Goal: Task Accomplishment & Management: Manage account settings

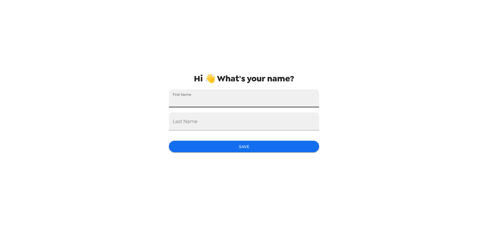
click at [230, 98] on input "First Name" at bounding box center [244, 98] width 150 height 18
type input "[PERSON_NAME]"
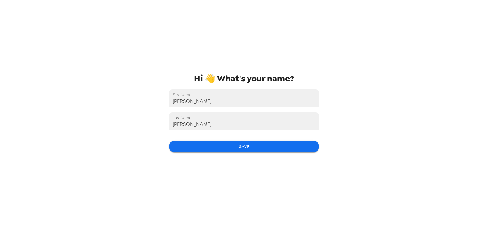
type input "Cusson"
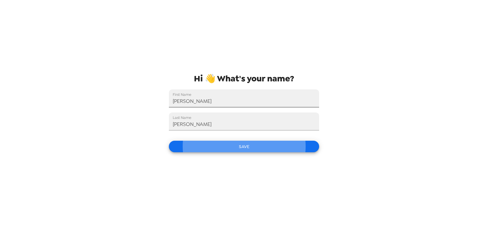
click at [169, 141] on button "Save" at bounding box center [244, 147] width 150 height 12
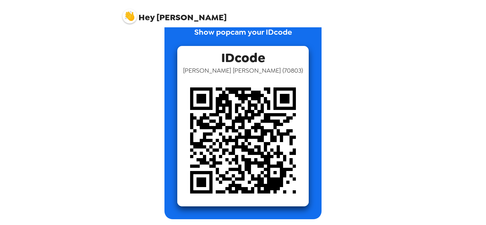
scroll to position [20, 0]
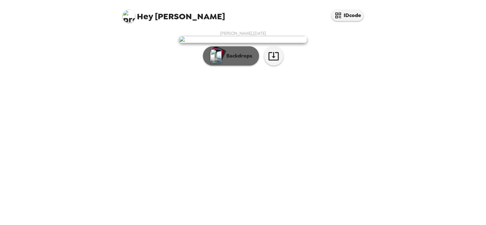
click at [239, 65] on button "Backdrops" at bounding box center [231, 55] width 56 height 19
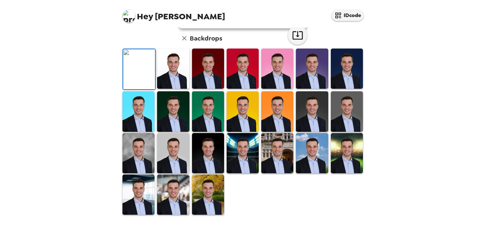
scroll to position [64, 0]
click at [332, 89] on img at bounding box center [347, 68] width 32 height 40
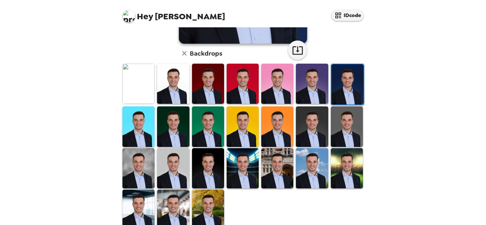
scroll to position [160, 0]
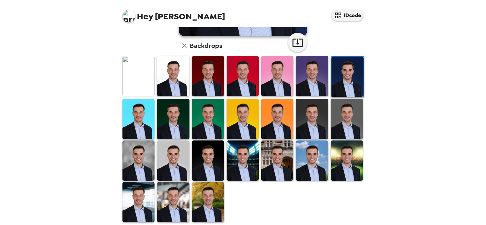
click at [253, 154] on img at bounding box center [243, 160] width 32 height 40
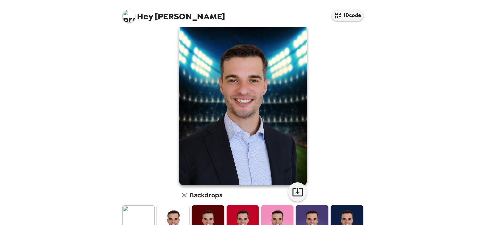
scroll to position [0, 0]
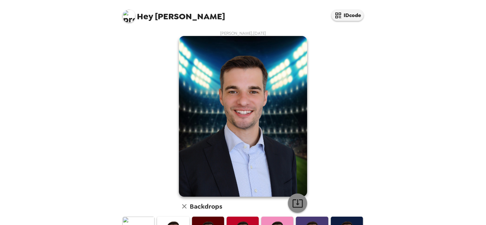
click at [295, 200] on icon "button" at bounding box center [298, 203] width 10 height 8
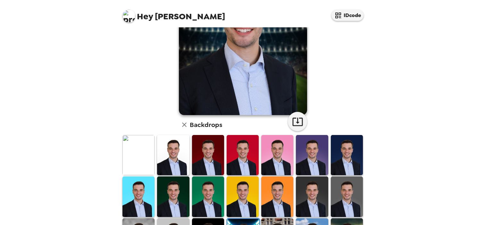
scroll to position [96, 0]
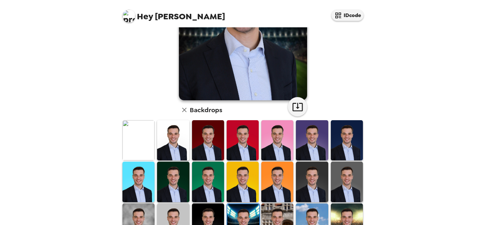
click at [319, 170] on img at bounding box center [312, 181] width 32 height 40
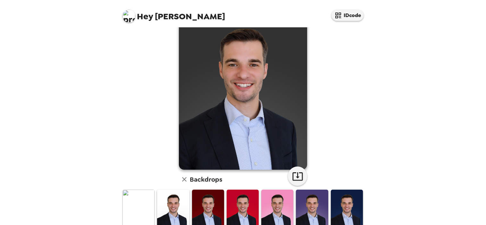
scroll to position [64, 0]
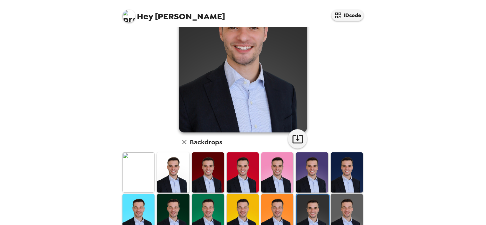
click at [344, 207] on img at bounding box center [347, 213] width 32 height 40
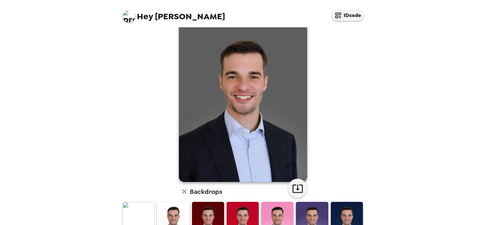
scroll to position [0, 0]
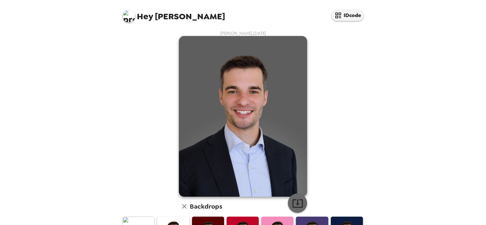
click at [301, 202] on button "button" at bounding box center [297, 202] width 19 height 19
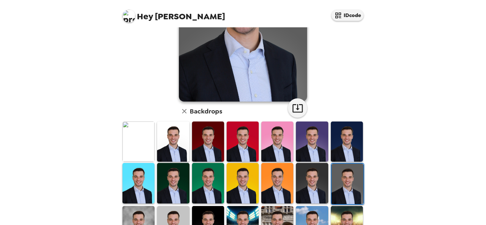
scroll to position [96, 0]
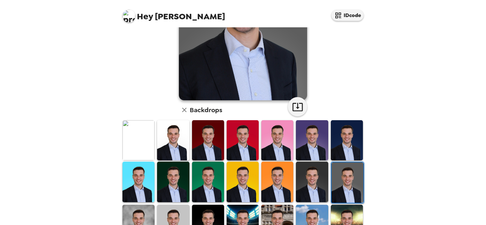
click at [354, 141] on img at bounding box center [347, 140] width 32 height 40
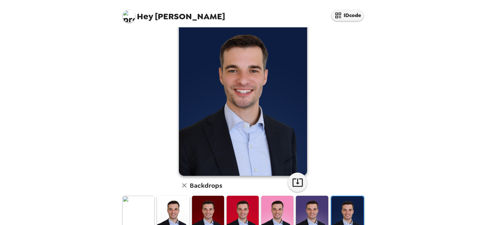
scroll to position [32, 0]
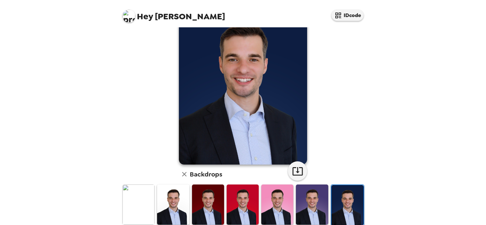
click at [302, 202] on img at bounding box center [312, 204] width 32 height 40
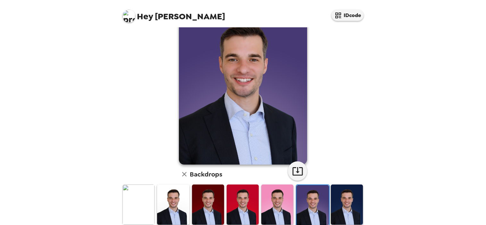
click at [352, 198] on img at bounding box center [347, 204] width 32 height 40
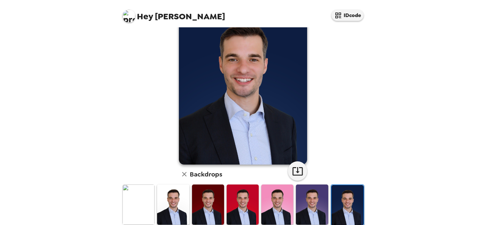
click at [207, 201] on img at bounding box center [208, 204] width 32 height 40
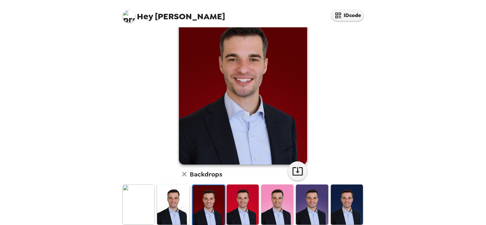
click at [142, 205] on img at bounding box center [139, 204] width 32 height 40
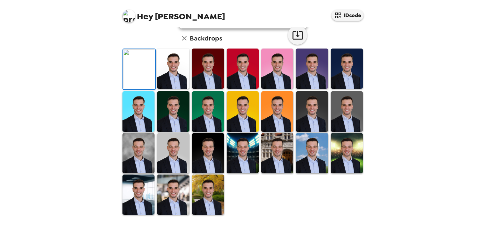
click at [168, 89] on img at bounding box center [173, 68] width 32 height 40
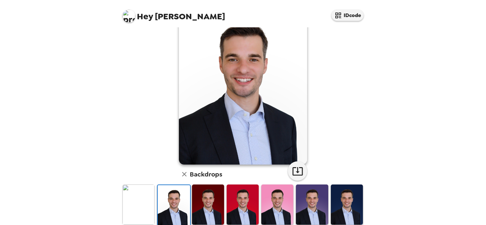
click at [150, 205] on img at bounding box center [139, 204] width 32 height 40
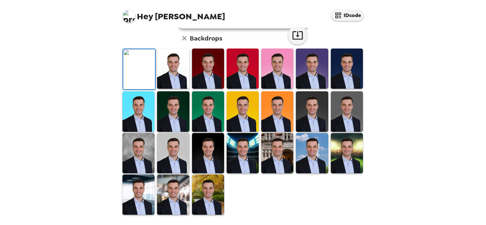
scroll to position [160, 0]
click at [206, 198] on img at bounding box center [208, 194] width 32 height 40
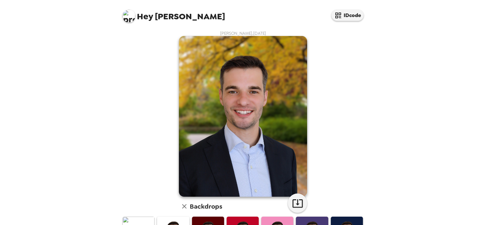
scroll to position [32, 0]
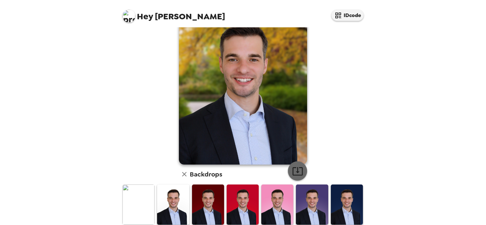
click at [294, 174] on icon "button" at bounding box center [297, 170] width 11 height 11
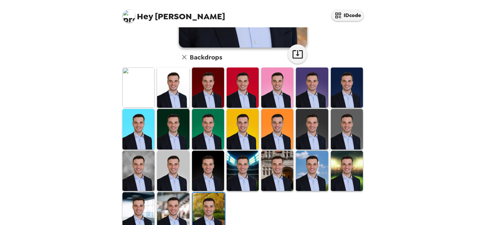
scroll to position [165, 0]
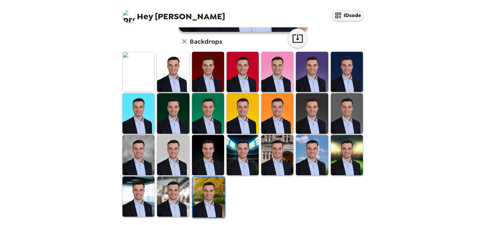
click at [160, 184] on img at bounding box center [173, 196] width 32 height 40
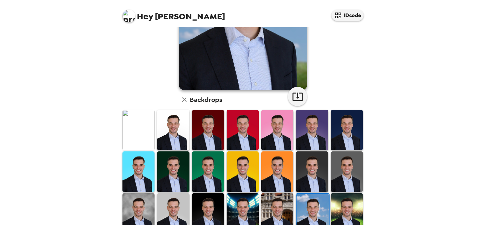
scroll to position [132, 0]
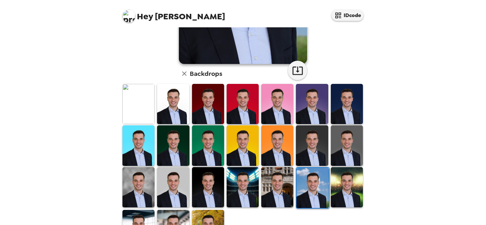
click at [286, 173] on img at bounding box center [277, 187] width 32 height 40
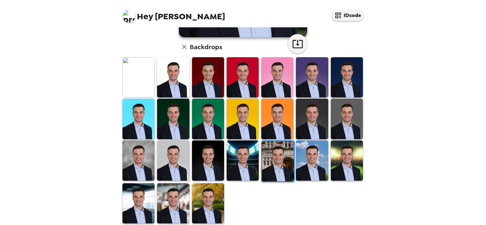
scroll to position [160, 0]
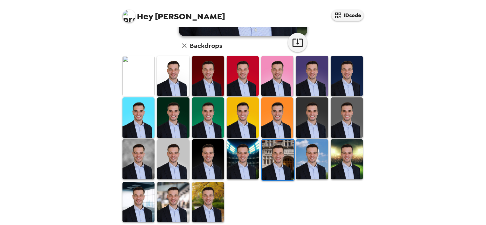
click at [209, 152] on img at bounding box center [208, 159] width 32 height 40
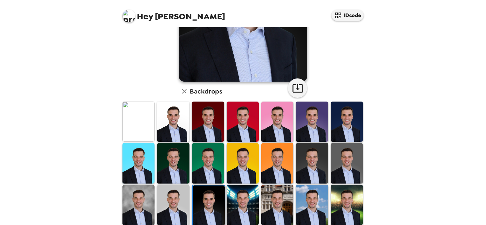
scroll to position [128, 0]
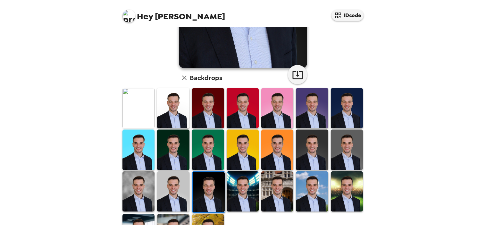
click at [180, 178] on img at bounding box center [173, 191] width 32 height 40
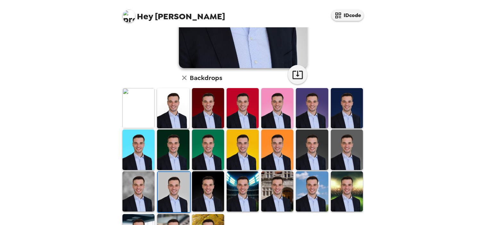
drag, startPoint x: 124, startPoint y: 180, endPoint x: 129, endPoint y: 180, distance: 5.1
click at [124, 180] on img at bounding box center [139, 191] width 32 height 40
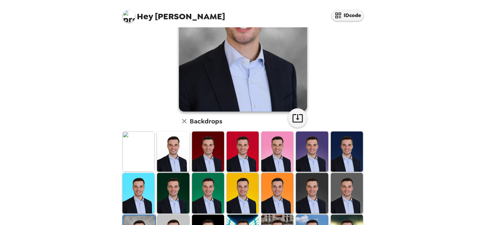
scroll to position [0, 0]
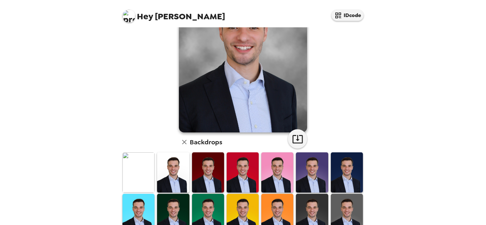
click at [342, 174] on img at bounding box center [347, 172] width 32 height 40
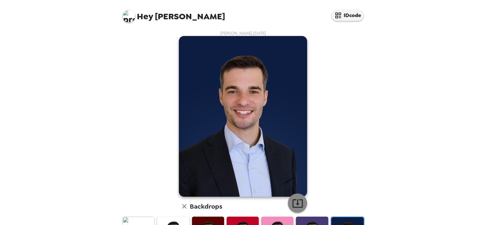
click at [295, 198] on icon "button" at bounding box center [297, 202] width 11 height 11
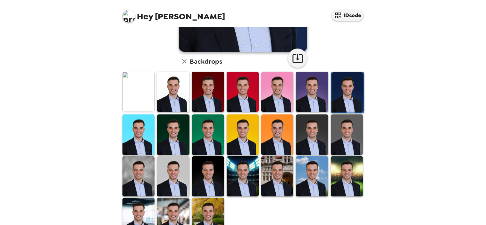
scroll to position [160, 0]
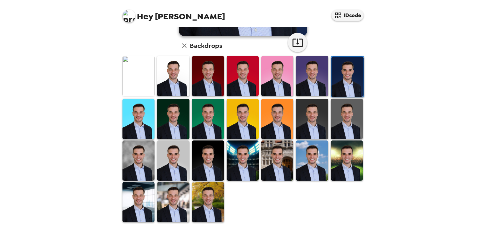
click at [211, 123] on img at bounding box center [208, 118] width 32 height 40
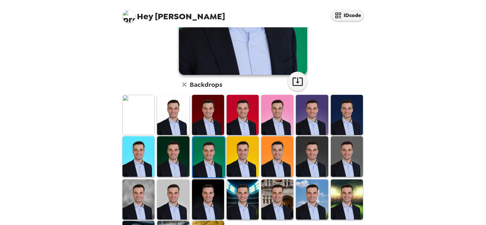
scroll to position [128, 0]
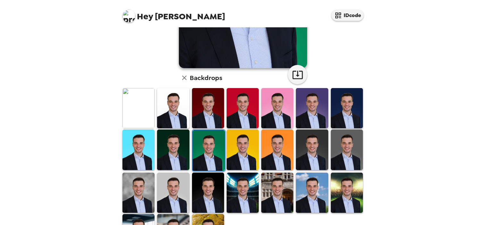
click at [178, 147] on img at bounding box center [173, 149] width 32 height 40
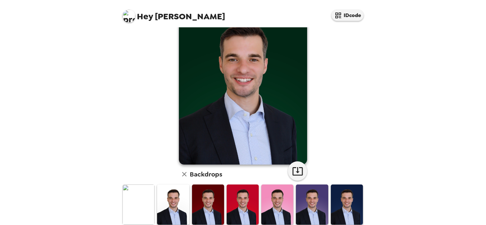
scroll to position [0, 0]
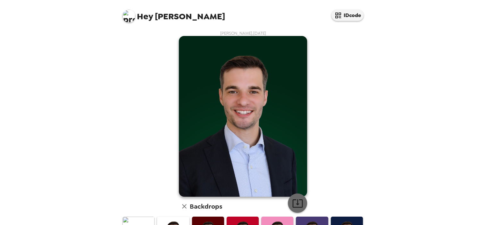
click at [295, 199] on icon "button" at bounding box center [297, 202] width 11 height 11
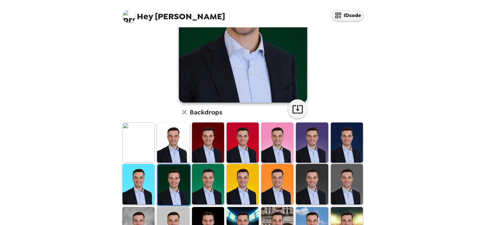
scroll to position [96, 0]
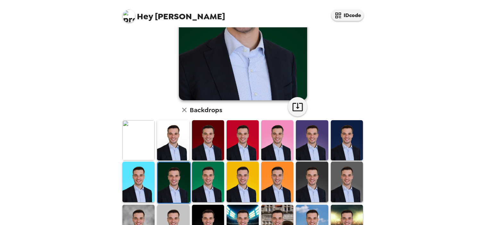
click at [241, 218] on img at bounding box center [243, 224] width 32 height 40
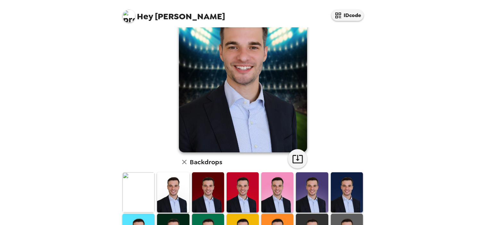
scroll to position [0, 0]
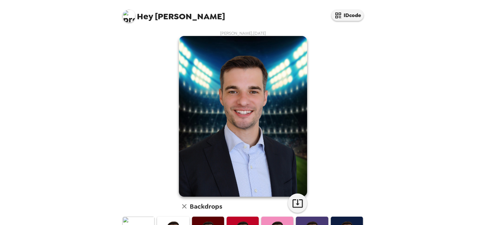
click at [322, 126] on div "Jake Cusson , 08-26-2025 Backdrops" at bounding box center [243, 206] width 244 height 352
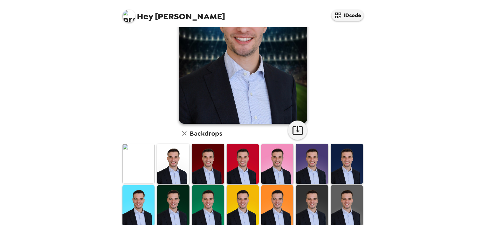
scroll to position [64, 0]
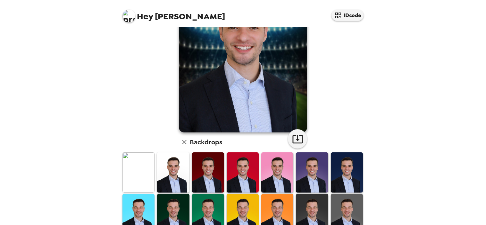
click at [143, 170] on img at bounding box center [139, 172] width 32 height 40
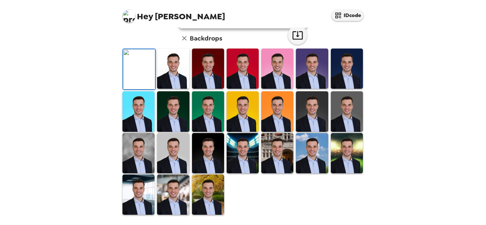
click at [143, 89] on img at bounding box center [139, 69] width 32 height 40
click at [141, 198] on img at bounding box center [139, 194] width 32 height 40
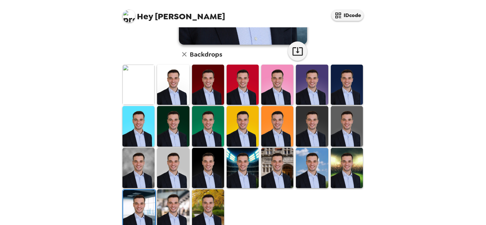
scroll to position [165, 0]
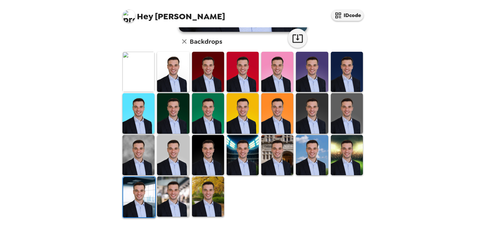
click at [262, 163] on img at bounding box center [277, 155] width 32 height 40
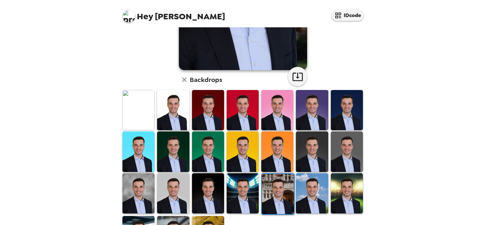
scroll to position [132, 0]
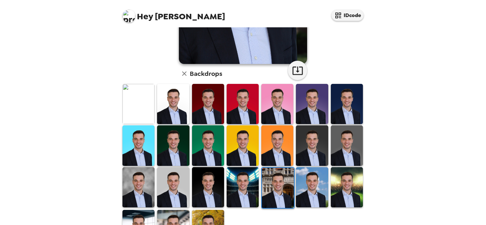
click at [308, 180] on img at bounding box center [312, 187] width 32 height 40
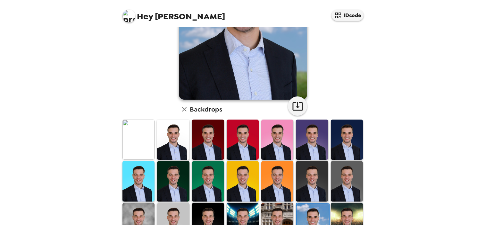
scroll to position [128, 0]
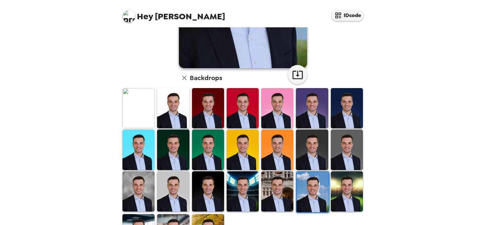
click at [344, 187] on img at bounding box center [347, 191] width 32 height 40
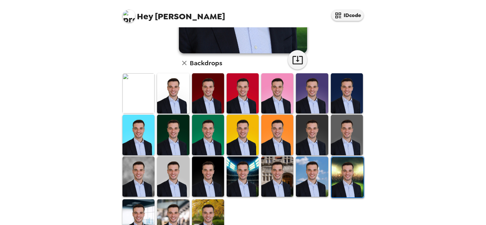
scroll to position [160, 0]
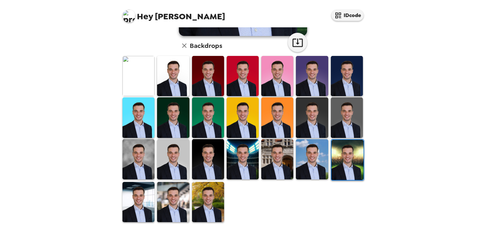
click at [206, 190] on img at bounding box center [208, 202] width 32 height 40
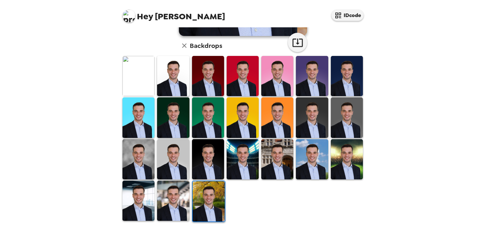
click at [173, 193] on img at bounding box center [173, 200] width 32 height 40
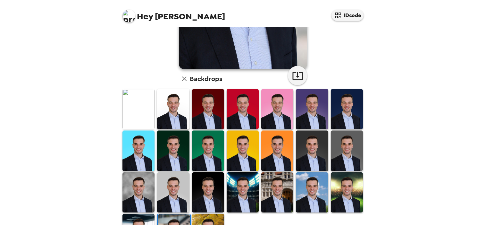
scroll to position [128, 0]
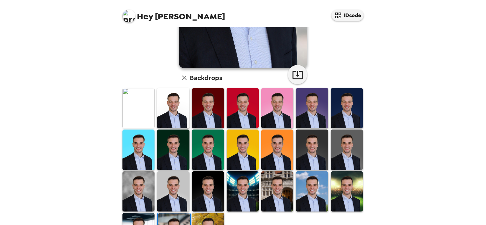
click at [278, 157] on img at bounding box center [277, 149] width 32 height 40
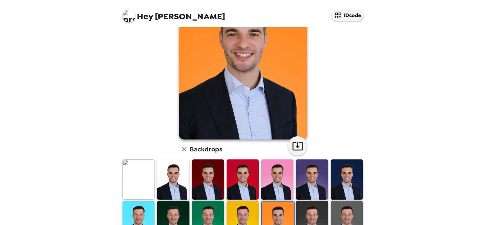
scroll to position [64, 0]
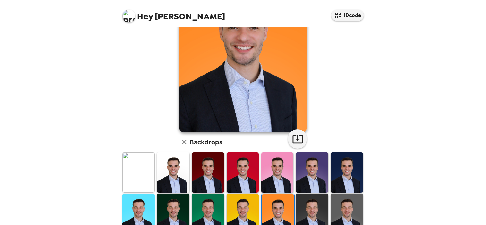
click at [281, 162] on img at bounding box center [277, 172] width 32 height 40
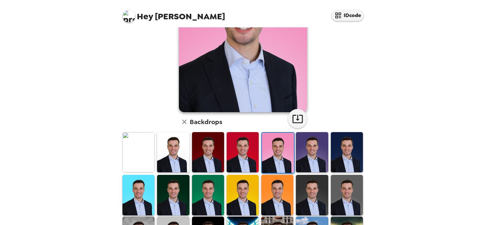
scroll to position [96, 0]
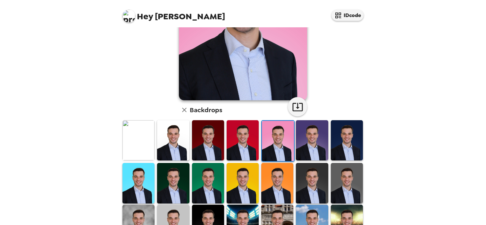
click at [355, 130] on img at bounding box center [347, 140] width 32 height 40
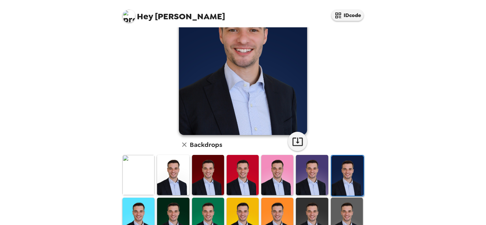
scroll to position [128, 0]
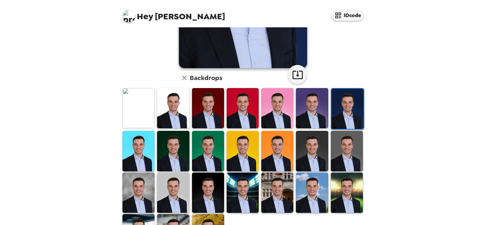
click at [180, 150] on img at bounding box center [173, 151] width 32 height 40
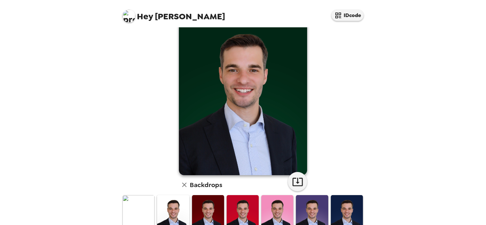
scroll to position [0, 0]
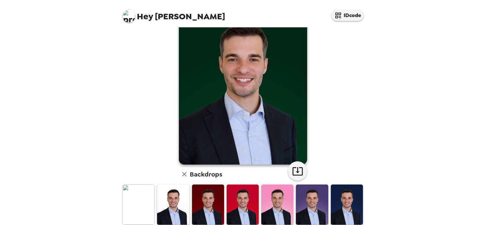
click at [341, 199] on img at bounding box center [347, 204] width 32 height 40
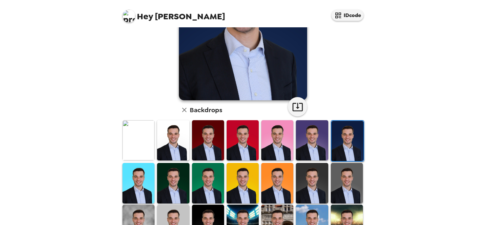
click at [185, 178] on img at bounding box center [173, 183] width 32 height 40
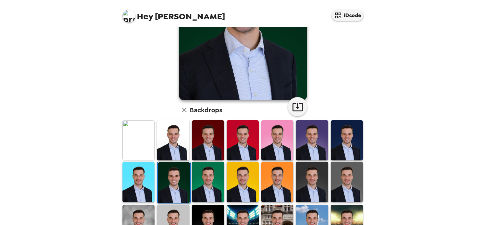
click at [336, 175] on img at bounding box center [347, 181] width 32 height 40
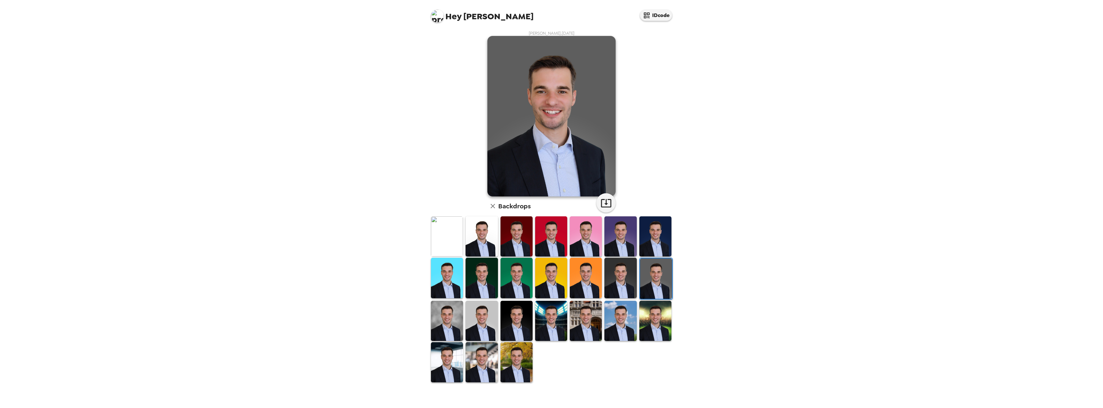
click at [447, 224] on img at bounding box center [447, 362] width 32 height 40
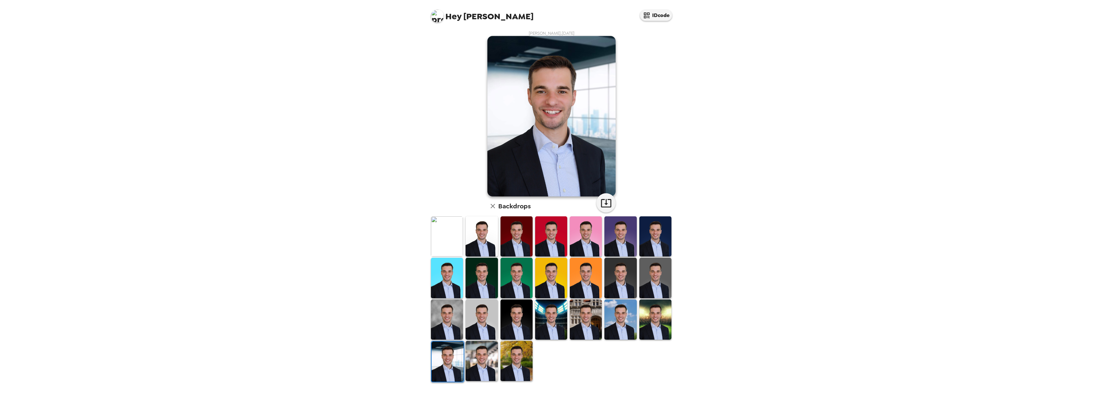
click at [486, 224] on img at bounding box center [656, 319] width 32 height 40
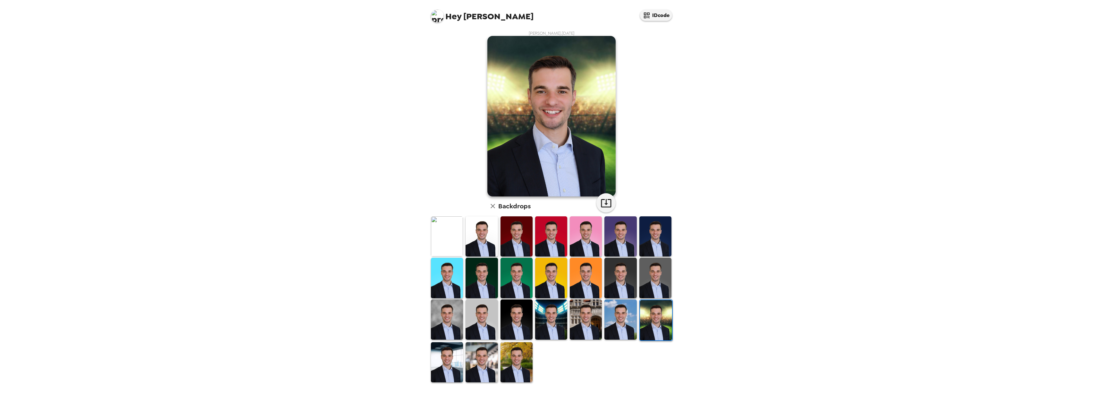
click at [452, 224] on img at bounding box center [447, 319] width 32 height 40
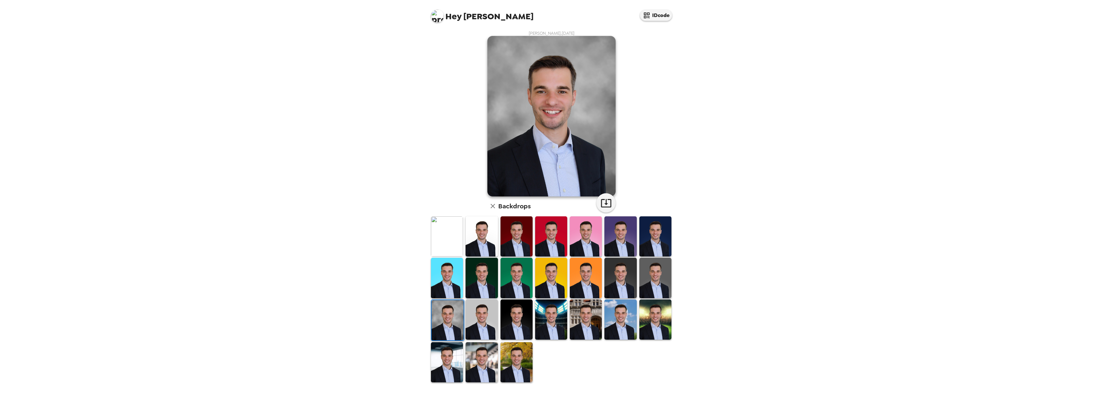
click at [486, 133] on div "Hey Jake IDcode Jake Cusson , 08-26-2025 Backdrops" at bounding box center [551, 204] width 1103 height 408
click at [486, 224] on img at bounding box center [551, 319] width 32 height 40
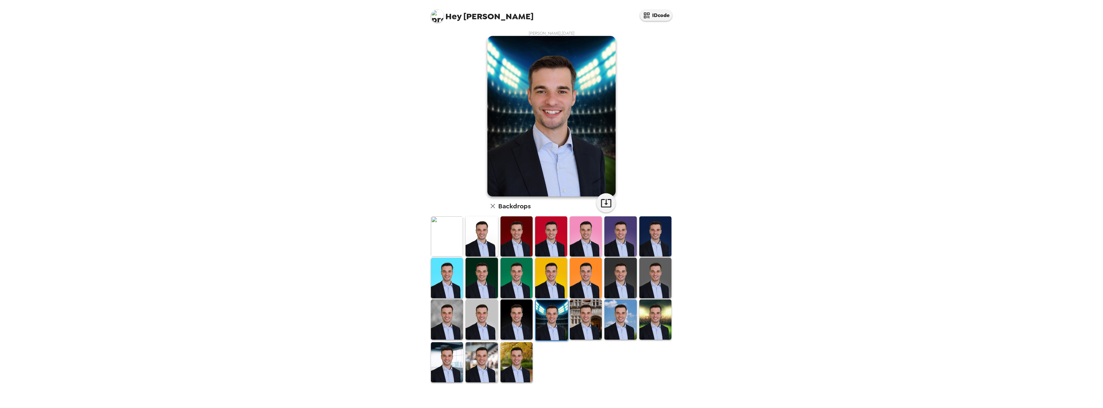
click at [486, 224] on div "Hey Jake IDcode Jake Cusson , 08-26-2025 Backdrops" at bounding box center [551, 204] width 1103 height 408
click at [486, 224] on img at bounding box center [656, 278] width 32 height 40
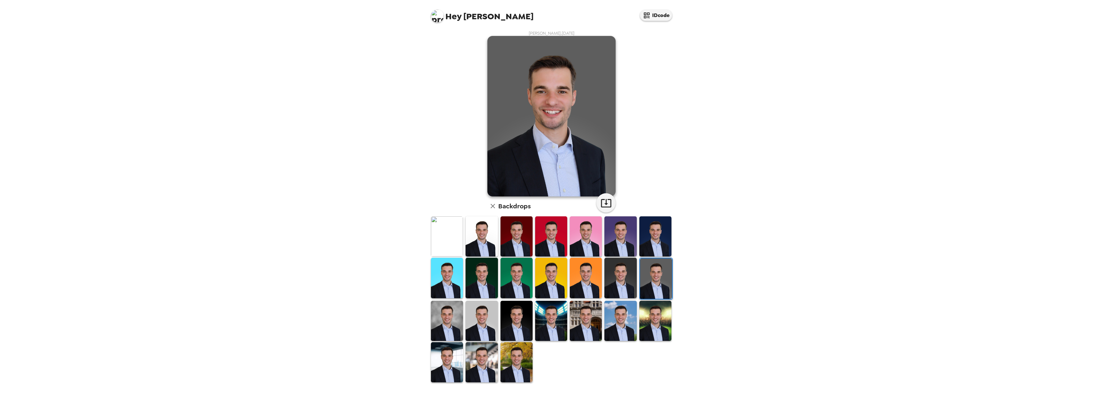
click at [486, 224] on img at bounding box center [517, 362] width 32 height 40
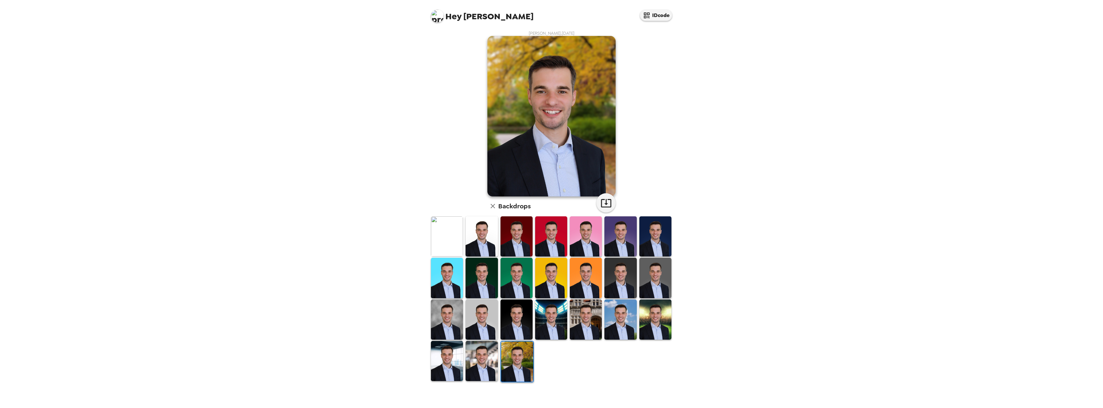
click at [405, 161] on div "Hey Jake IDcode Jake Cusson , 08-26-2025 Backdrops" at bounding box center [551, 204] width 1103 height 408
click at [486, 224] on img at bounding box center [656, 278] width 32 height 40
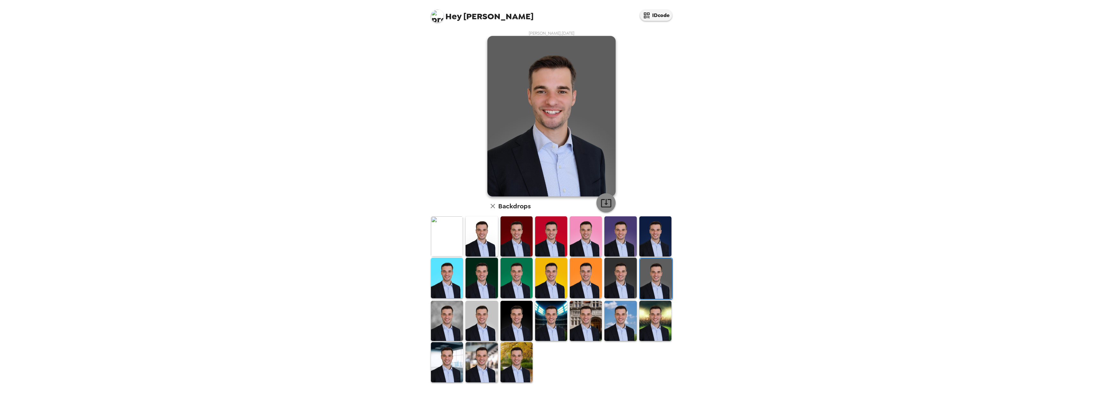
click at [486, 204] on icon "button" at bounding box center [606, 202] width 11 height 11
drag, startPoint x: 799, startPoint y: 251, endPoint x: 807, endPoint y: 215, distance: 37.7
click at [486, 224] on div "Hey Jake IDcode Jake Cusson , 08-26-2025 Backdrops" at bounding box center [551, 204] width 1103 height 408
click at [452, 224] on img at bounding box center [447, 236] width 32 height 40
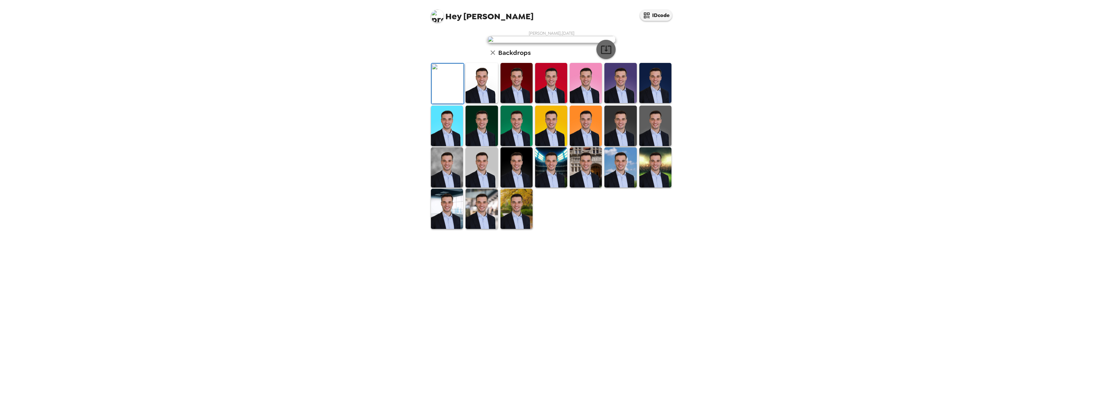
click at [486, 55] on icon "button" at bounding box center [606, 49] width 11 height 11
click at [479, 187] on img at bounding box center [482, 167] width 32 height 40
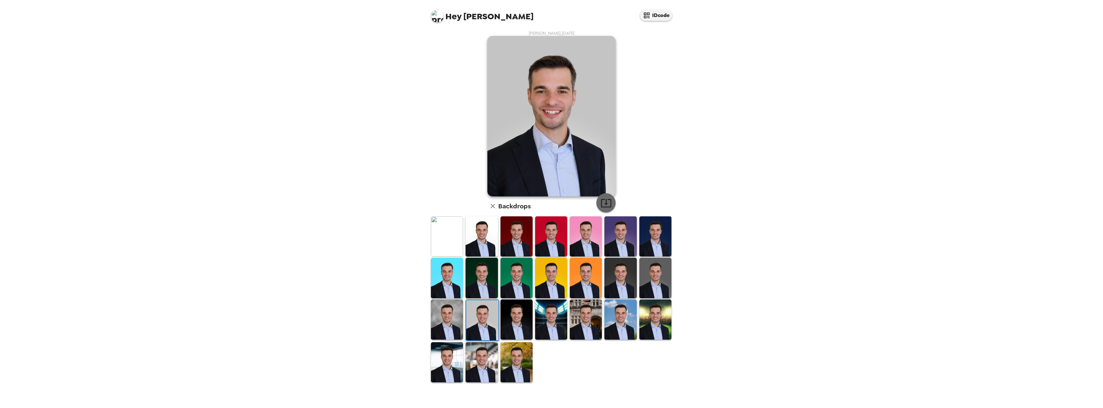
click at [486, 203] on icon "button" at bounding box center [606, 202] width 11 height 11
